Goal: Find specific page/section: Find specific page/section

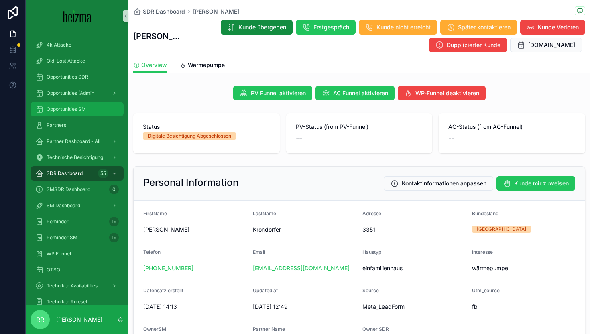
click at [91, 109] on div "Opportunities SM" at bounding box center [76, 109] width 83 height 13
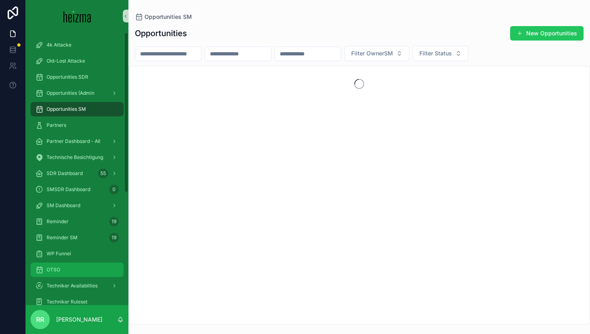
click at [76, 267] on div "OTSO" at bounding box center [76, 269] width 83 height 13
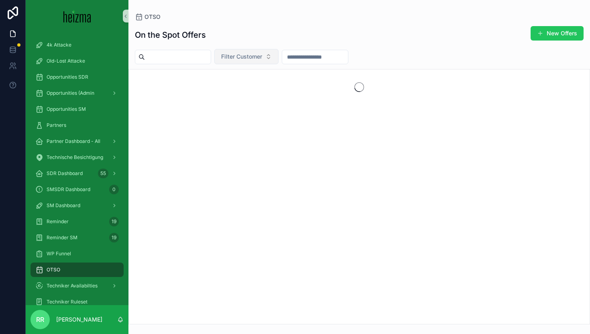
click at [265, 51] on button "Filter Customer" at bounding box center [246, 56] width 64 height 15
type input "*"
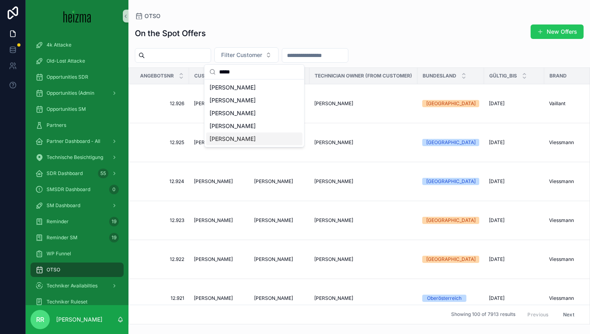
type input "*****"
click at [253, 134] on div "[PERSON_NAME]" at bounding box center [254, 138] width 96 height 13
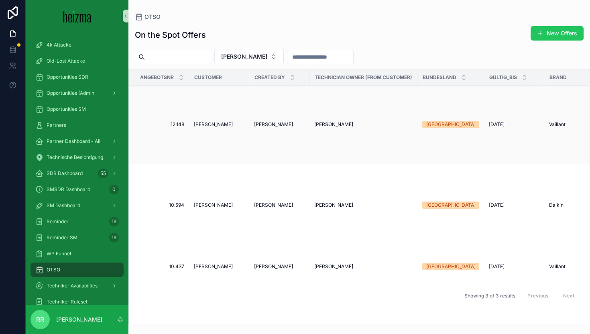
click at [211, 121] on span "[PERSON_NAME]" at bounding box center [213, 124] width 39 height 6
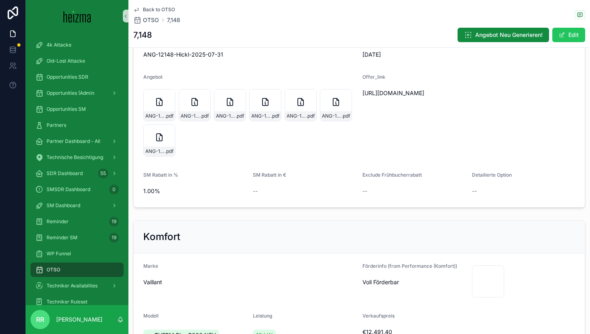
scroll to position [74, 0]
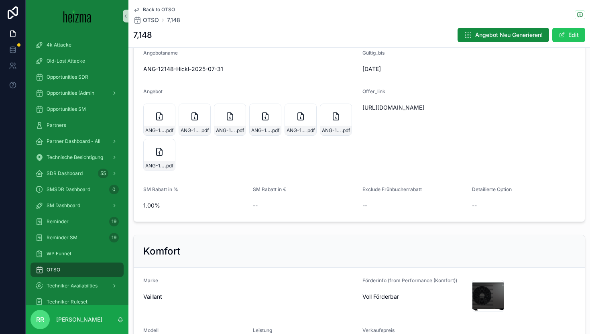
click at [405, 114] on div "[URL][DOMAIN_NAME]" at bounding box center [432, 107] width 140 height 13
click at [406, 112] on span "[URL][DOMAIN_NAME]" at bounding box center [432, 108] width 140 height 8
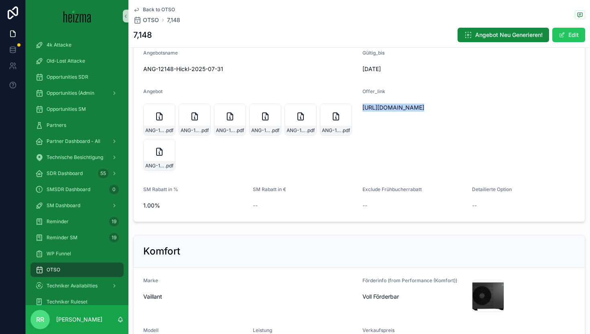
copy span "[URL][DOMAIN_NAME]"
